Goal: Information Seeking & Learning: Find specific fact

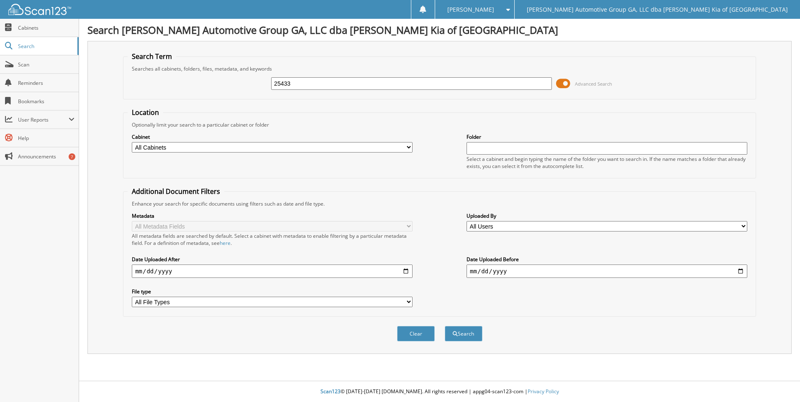
type input "25433"
click at [445, 326] on button "Search" at bounding box center [464, 333] width 38 height 15
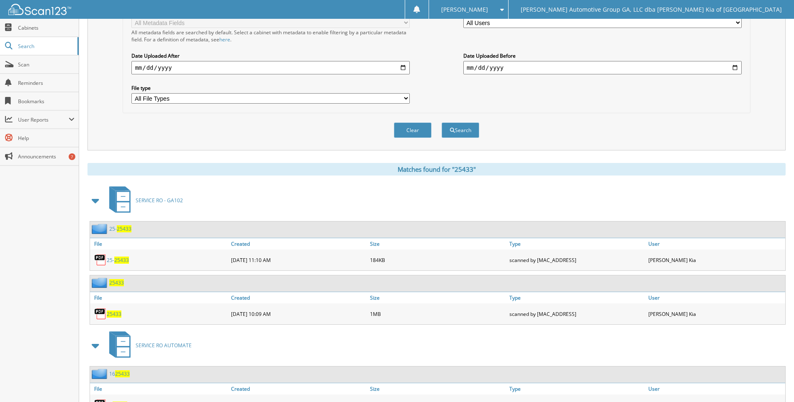
scroll to position [243, 0]
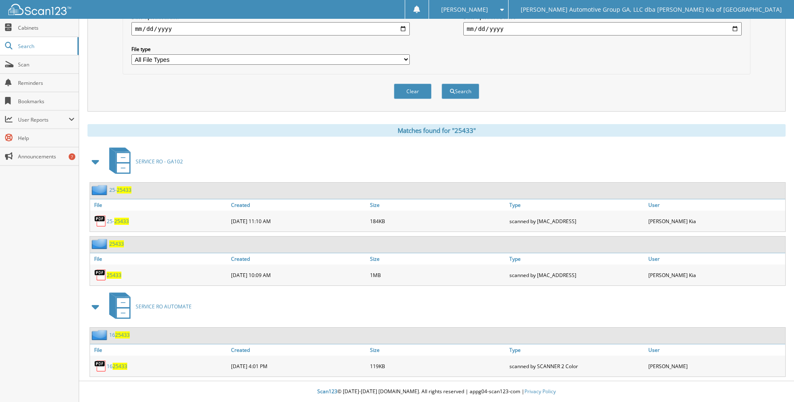
click at [115, 278] on span "25433" at bounding box center [114, 275] width 15 height 7
click at [115, 223] on span "25433" at bounding box center [121, 221] width 15 height 7
